Goal: Transaction & Acquisition: Purchase product/service

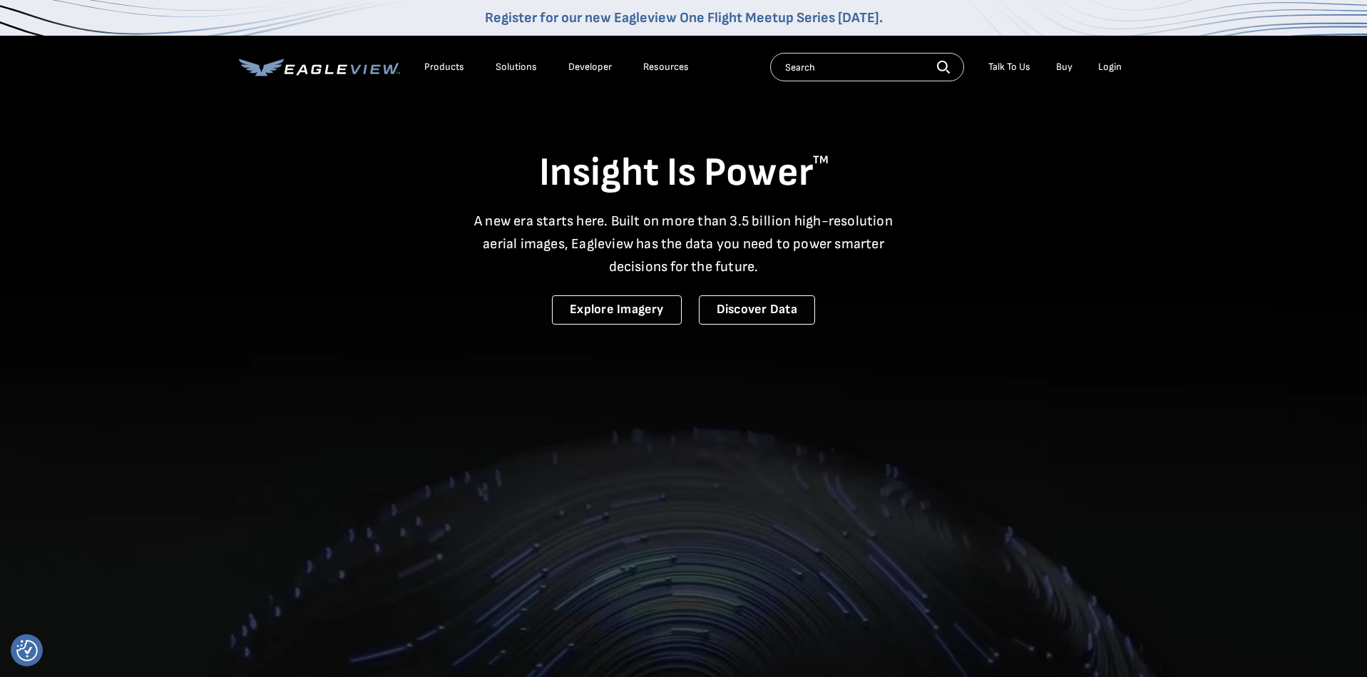
click at [1110, 62] on div "Login" at bounding box center [1110, 67] width 24 height 13
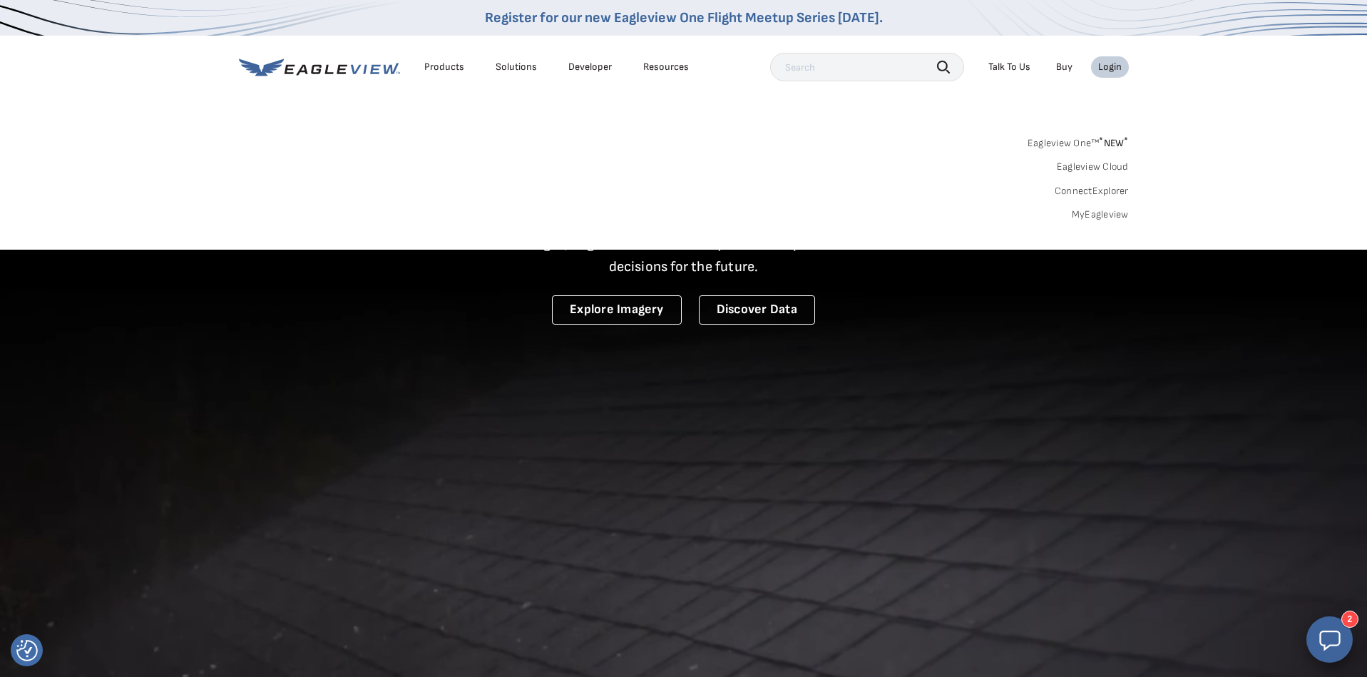
click at [1104, 212] on link "MyEagleview" at bounding box center [1099, 214] width 57 height 13
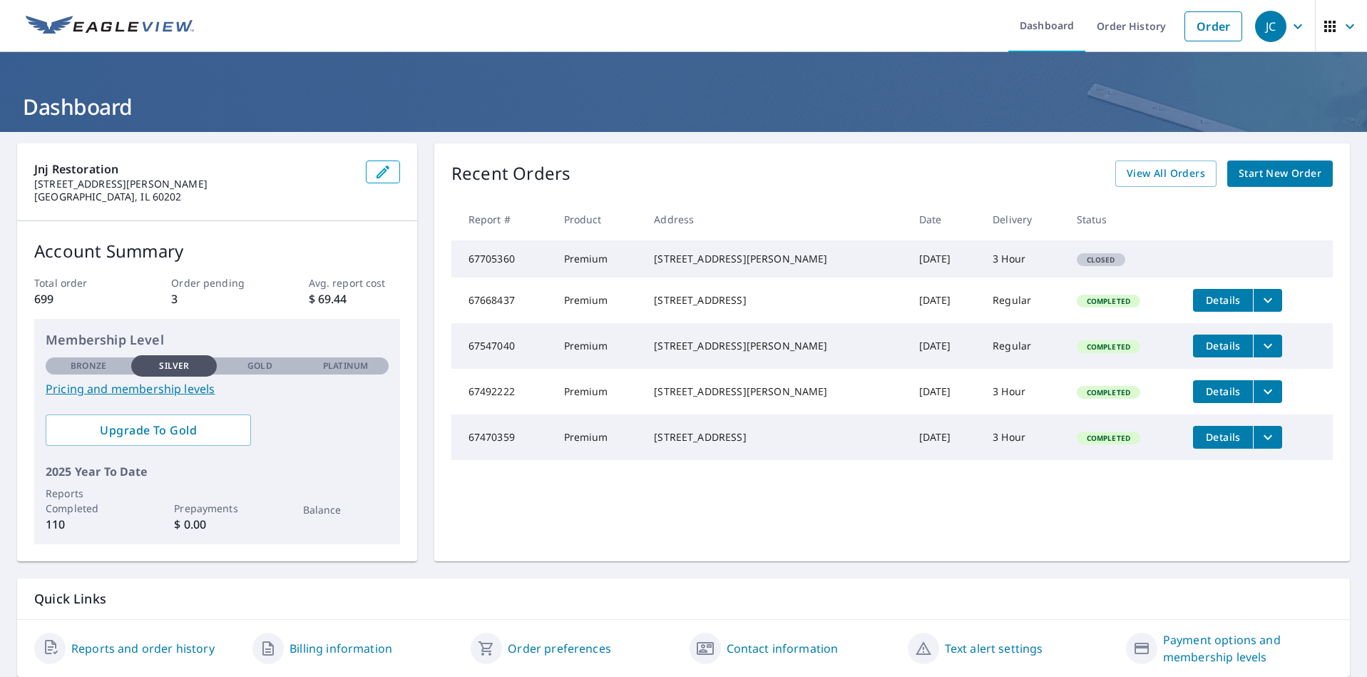
click at [1271, 175] on span "Start New Order" at bounding box center [1279, 174] width 83 height 18
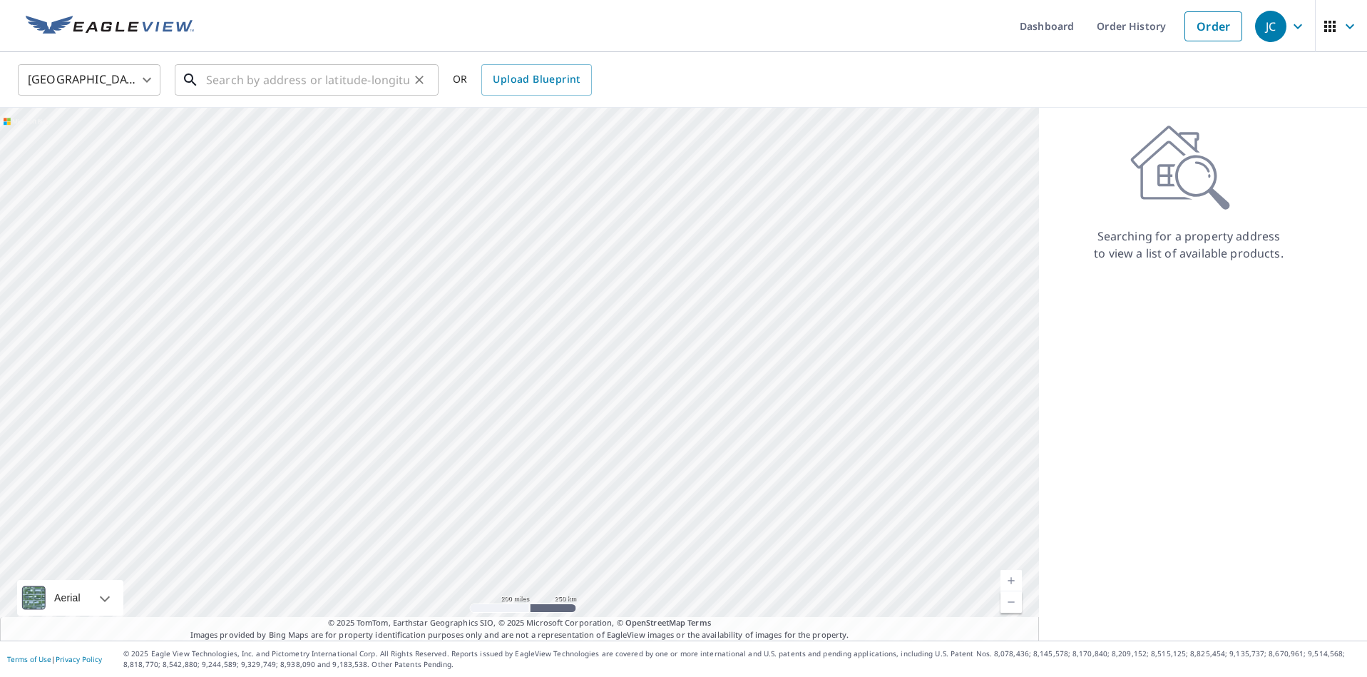
click at [271, 85] on input "text" at bounding box center [307, 80] width 203 height 40
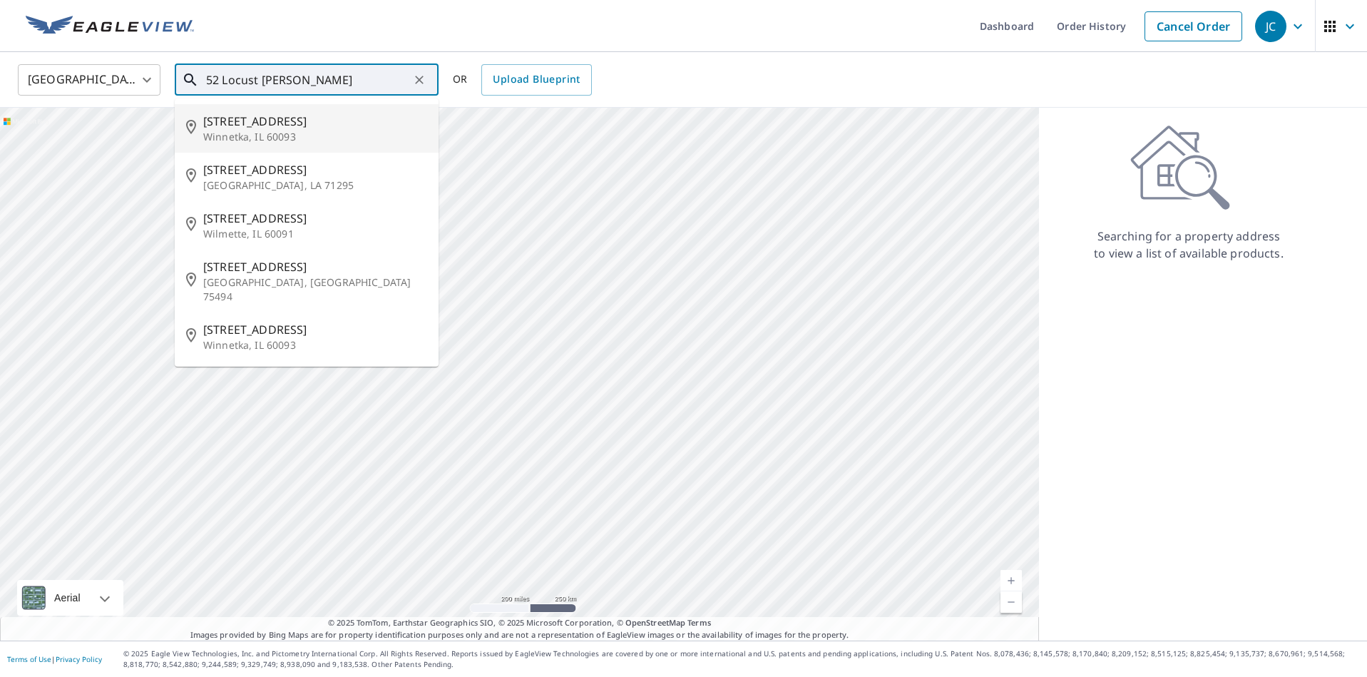
click at [235, 130] on p "Winnetka, IL 60093" at bounding box center [315, 137] width 224 height 14
type input "[STREET_ADDRESS]"
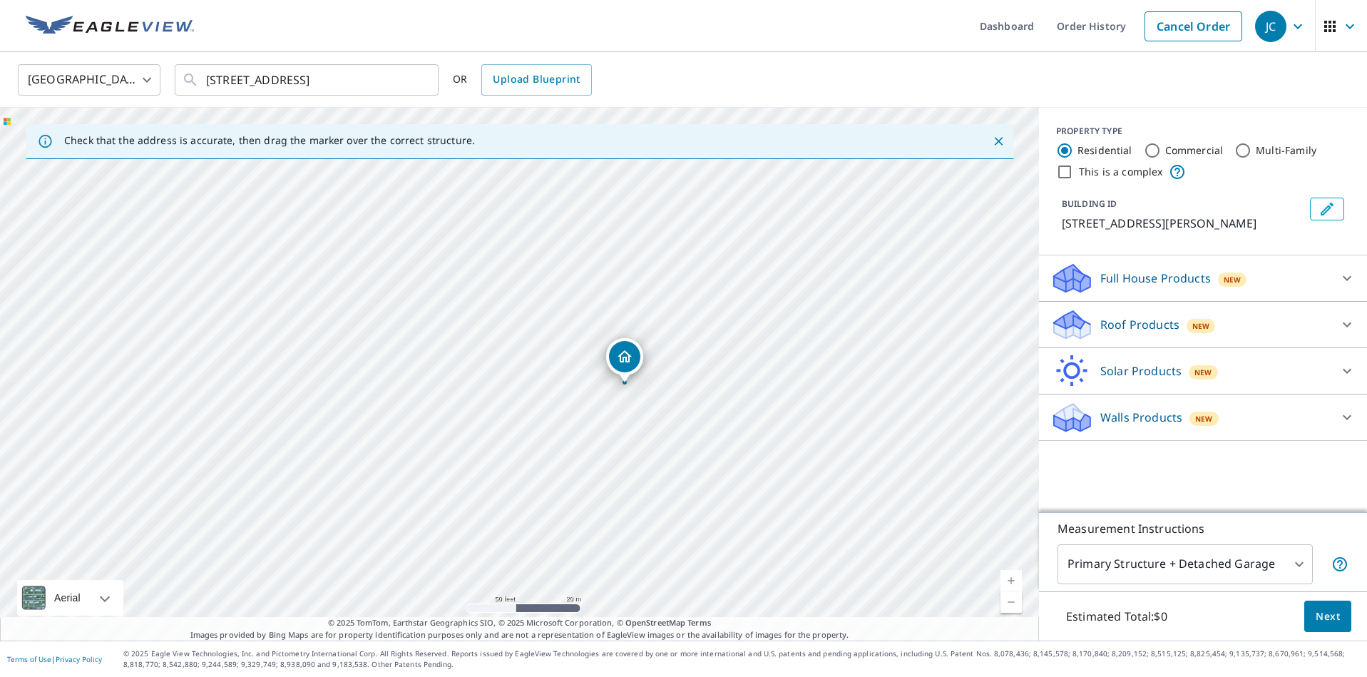
click at [1346, 273] on icon at bounding box center [1346, 277] width 17 height 17
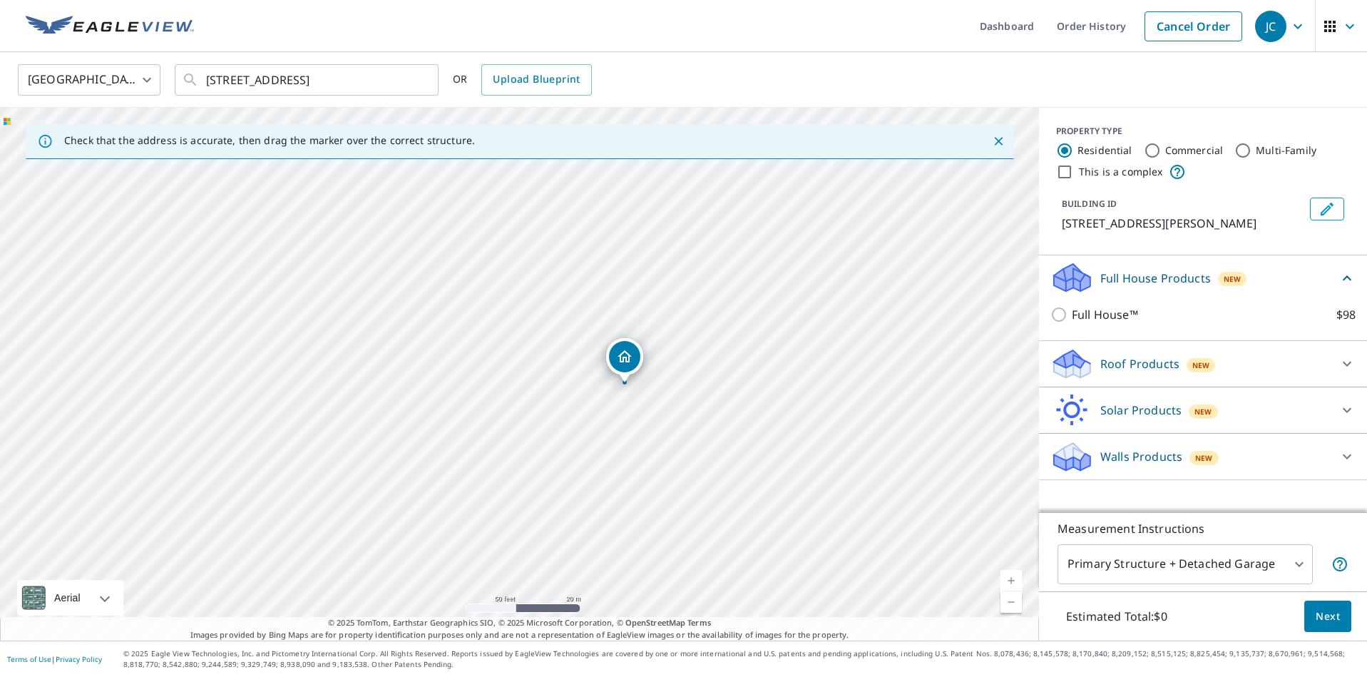
click at [1076, 358] on icon at bounding box center [1069, 359] width 31 height 18
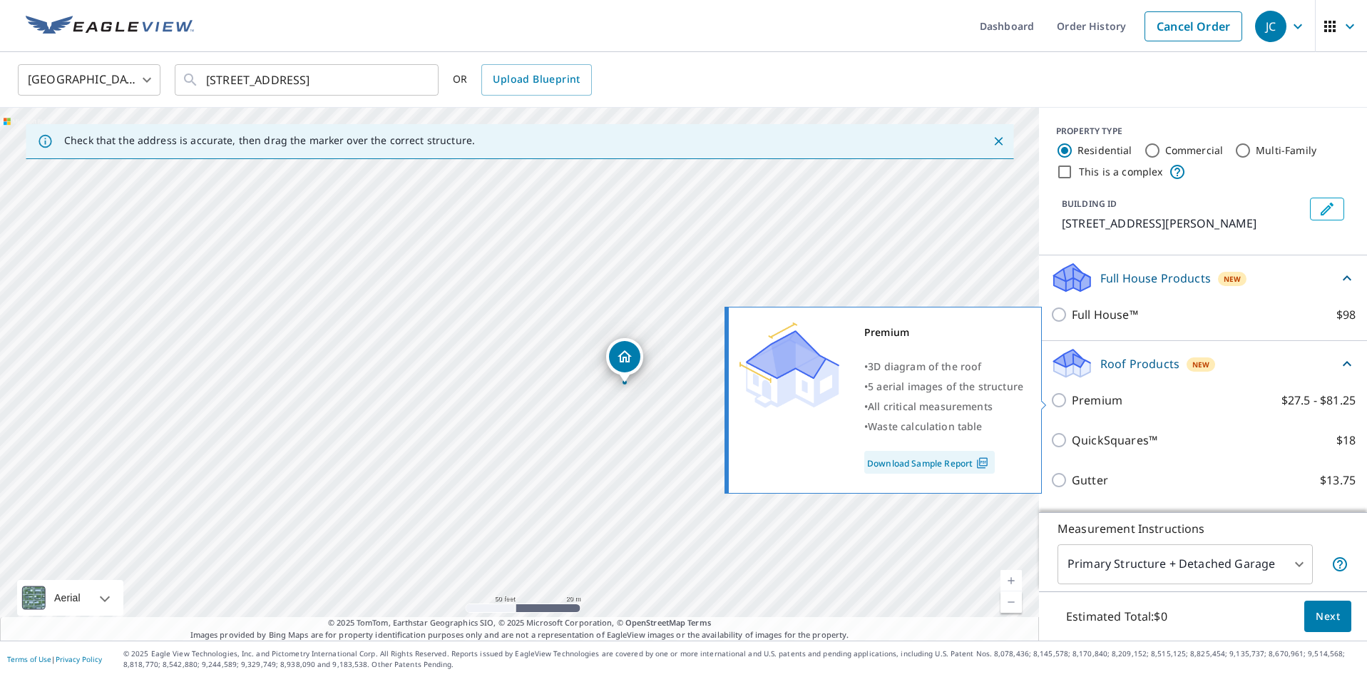
click at [1057, 401] on input "Premium $27.5 - $81.25" at bounding box center [1060, 399] width 21 height 17
checkbox input "true"
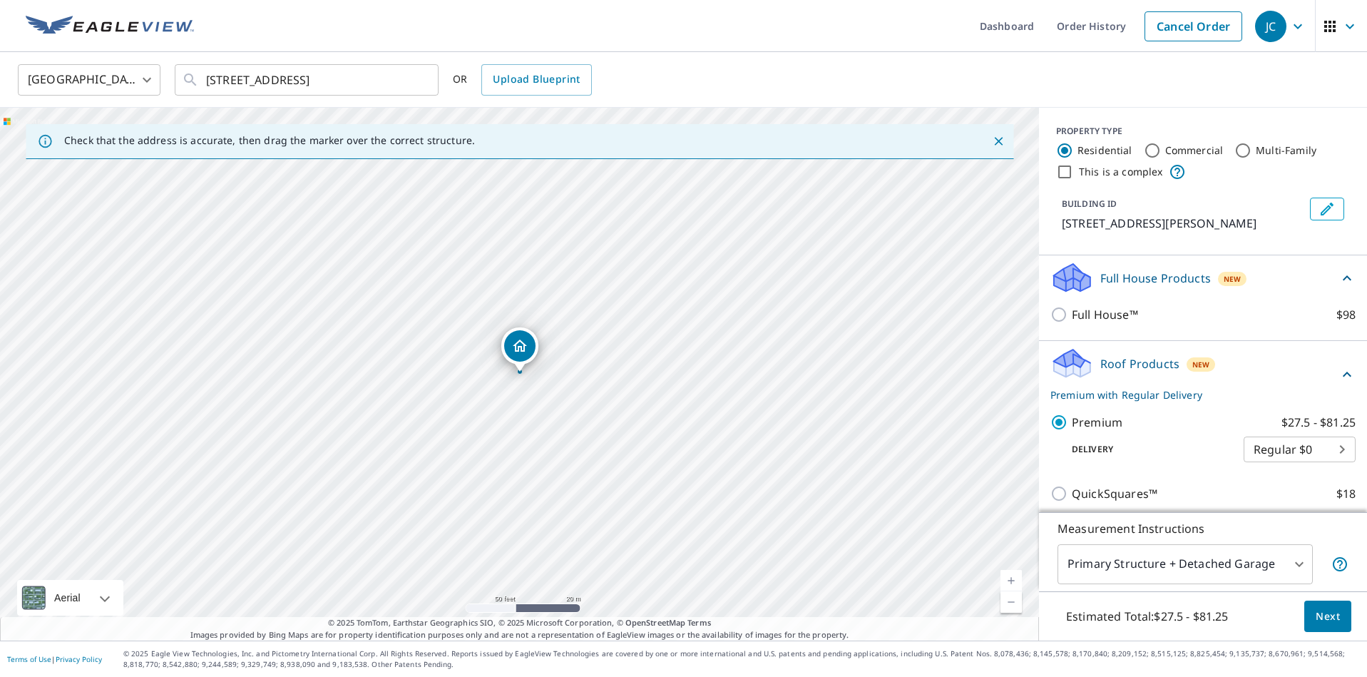
click at [1333, 616] on span "Next" at bounding box center [1327, 616] width 24 height 18
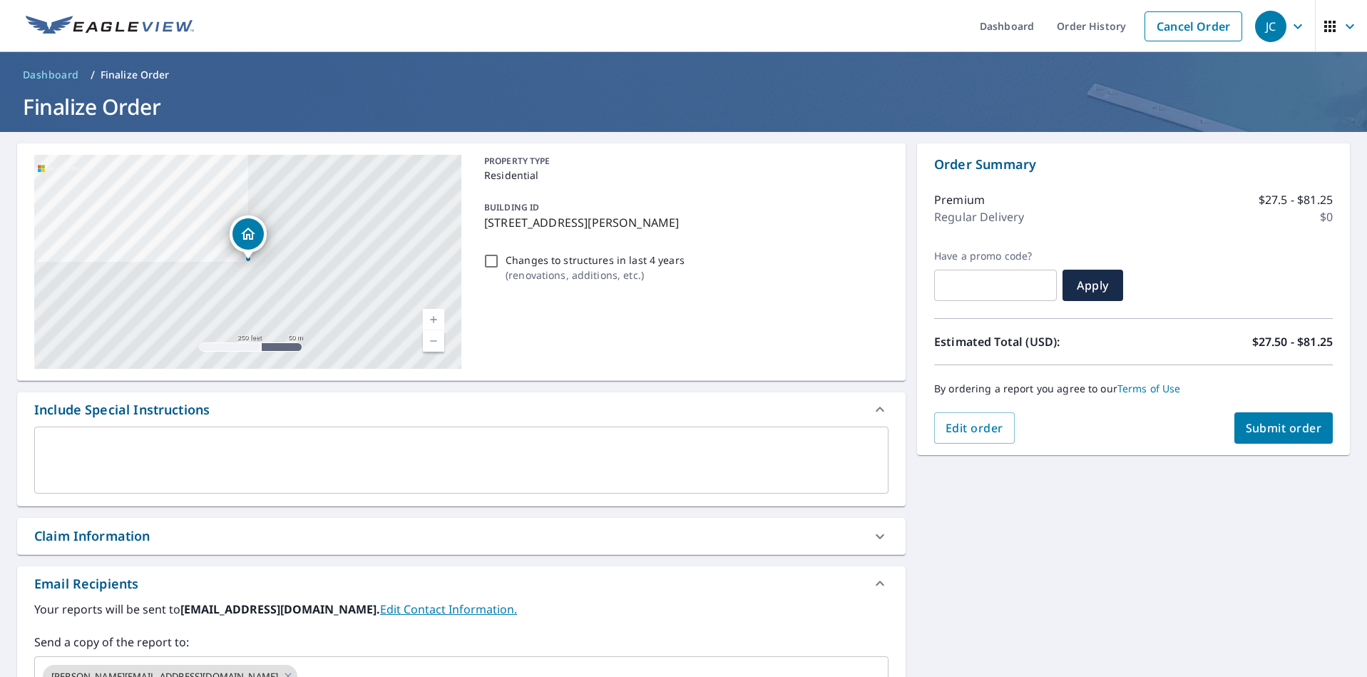
click at [1285, 425] on span "Submit order" at bounding box center [1283, 428] width 76 height 16
